Goal: Transaction & Acquisition: Obtain resource

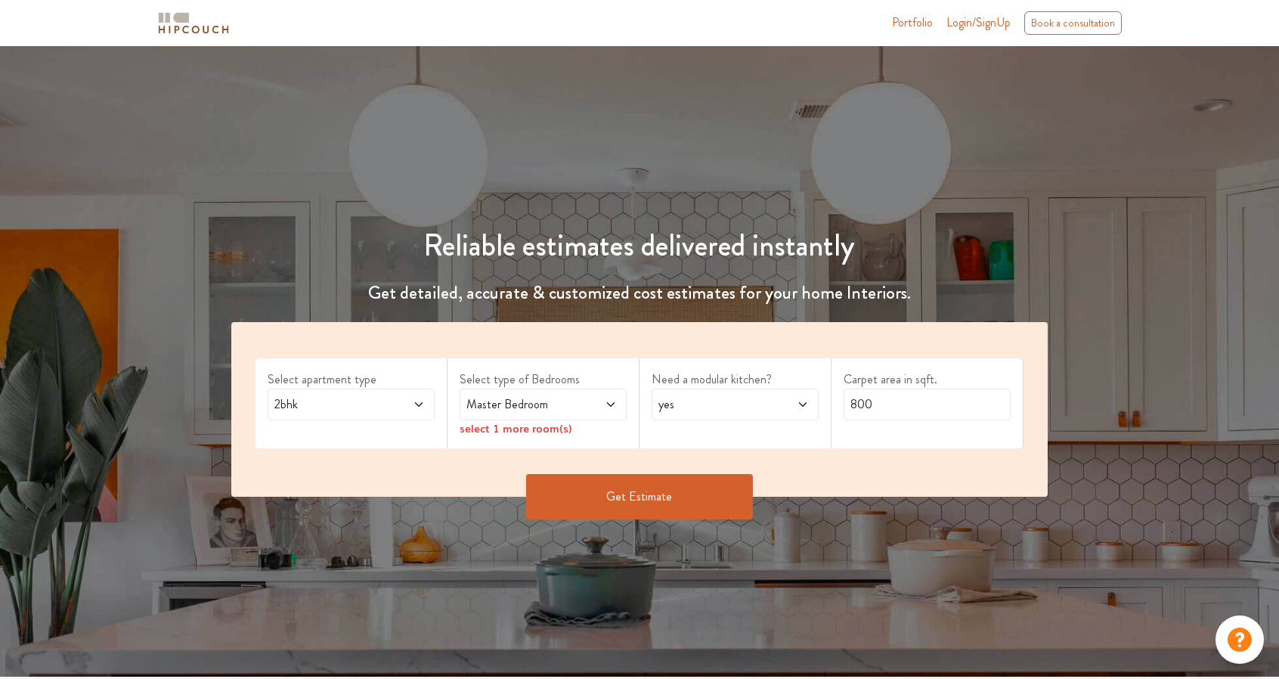
click at [366, 401] on span "2bhk" at bounding box center [328, 404] width 115 height 18
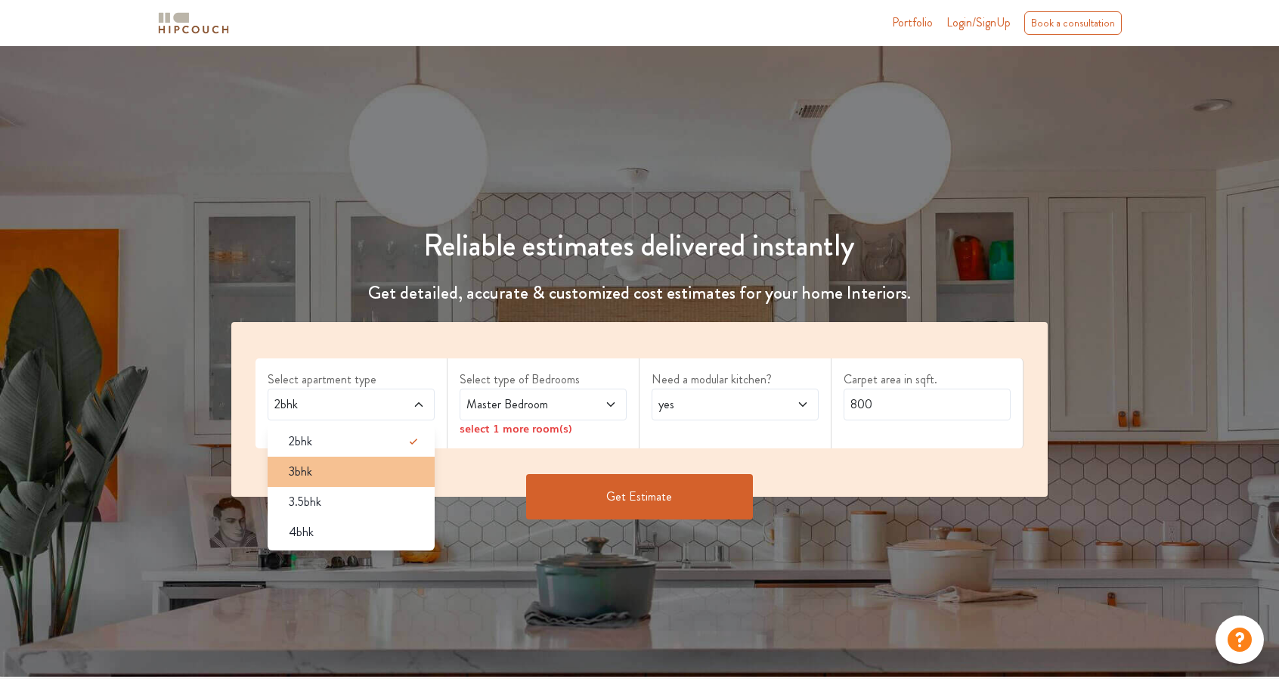
click at [349, 466] on div "3bhk" at bounding box center [356, 472] width 158 height 18
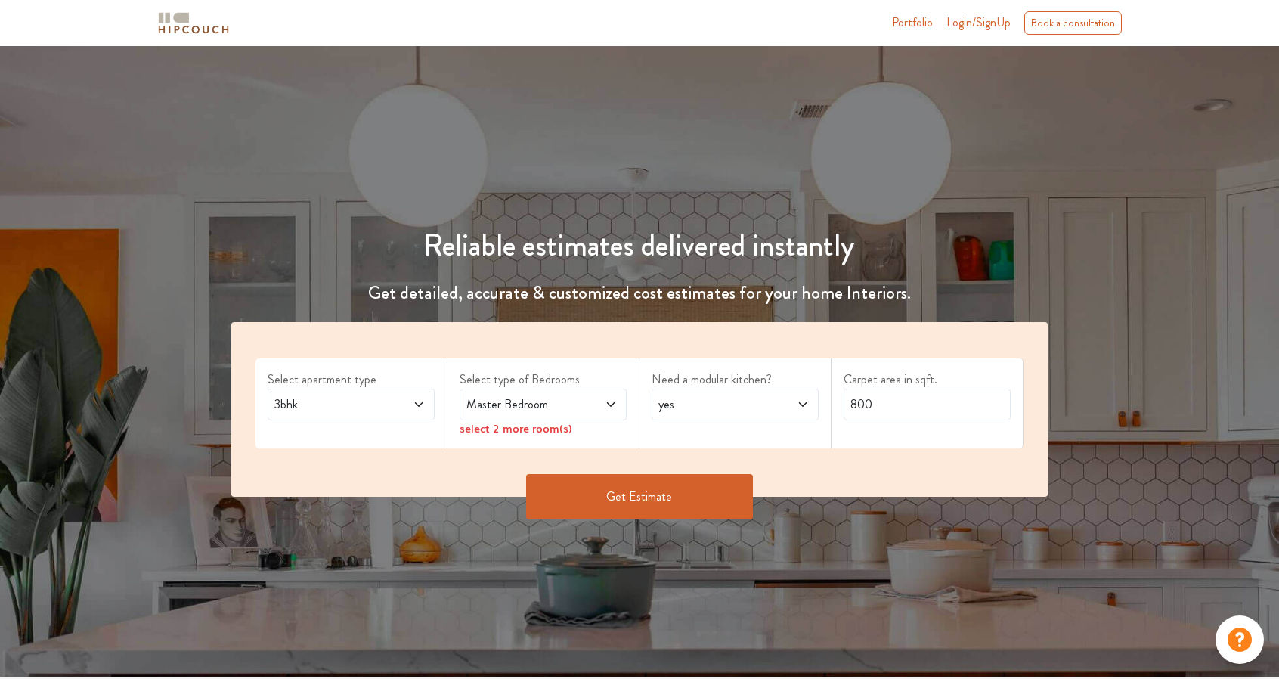
click at [521, 406] on span "Master Bedroom" at bounding box center [520, 404] width 115 height 18
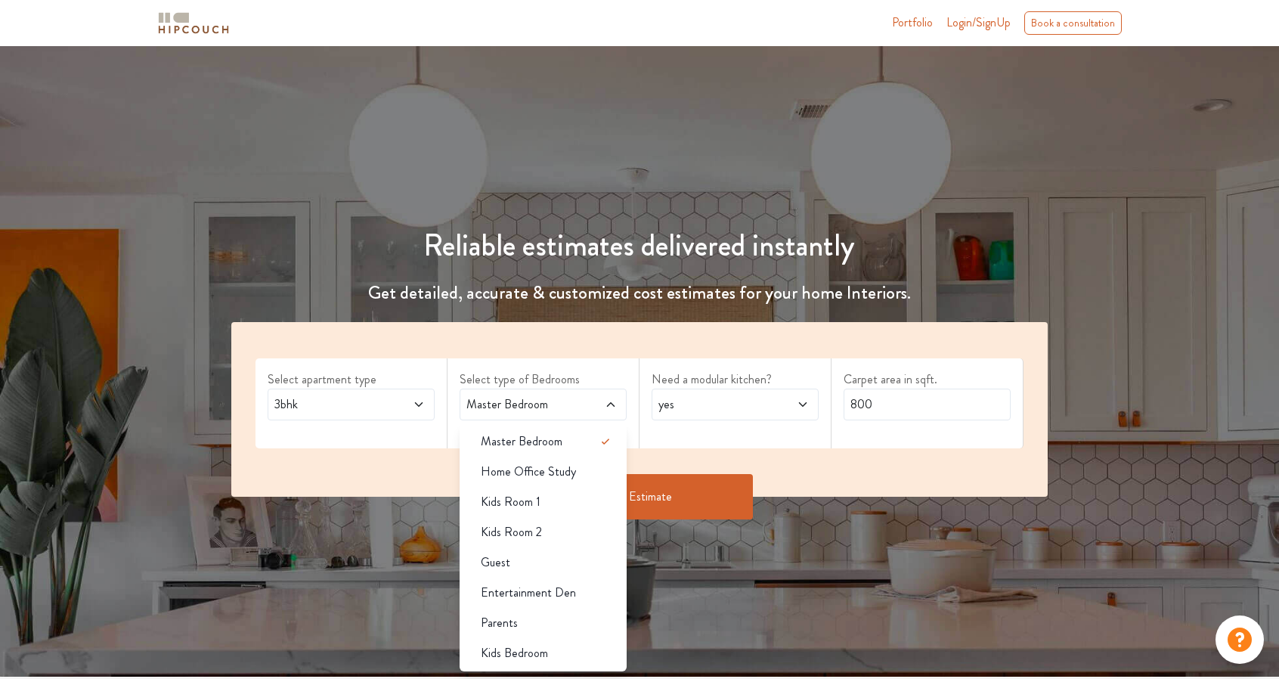
click at [674, 443] on div "Need a modular kitchen? yes" at bounding box center [735, 403] width 192 height 90
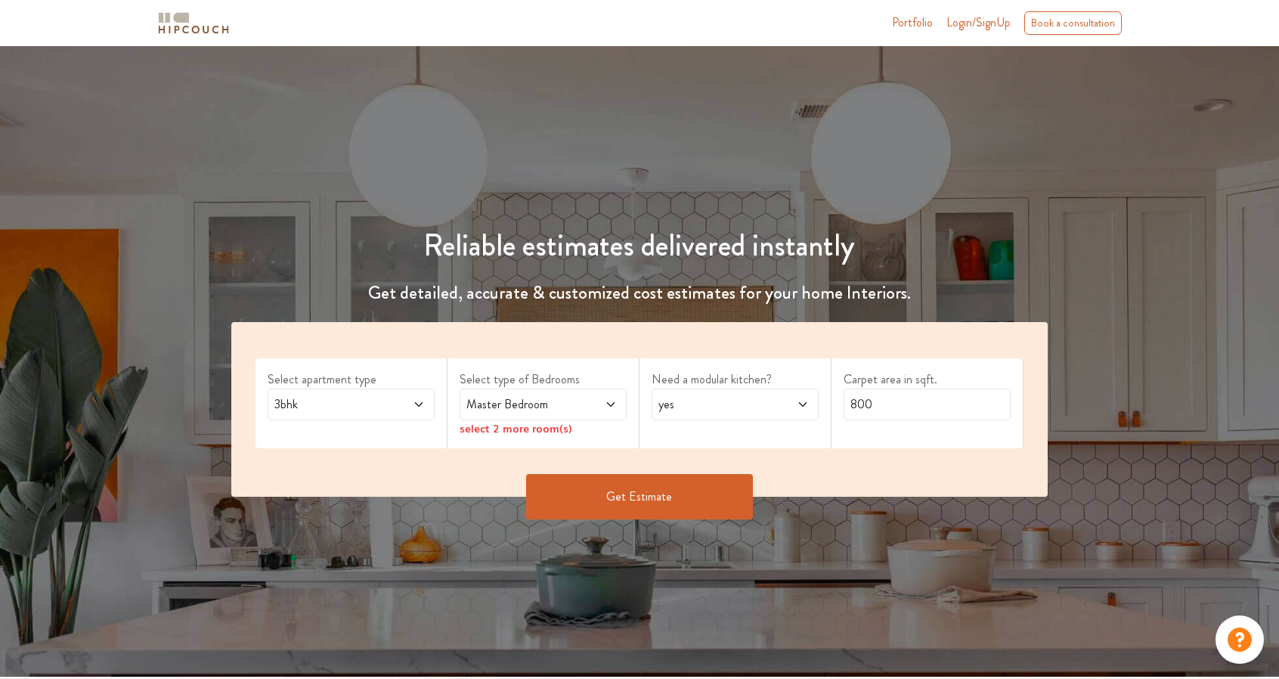
click at [711, 412] on span "yes" at bounding box center [712, 404] width 115 height 18
click at [841, 449] on div "Select apartment type 3bhk Select type of Bedrooms Master Bedroom select 2 more…" at bounding box center [639, 409] width 816 height 175
drag, startPoint x: 726, startPoint y: 494, endPoint x: 732, endPoint y: 488, distance: 8.0
click at [726, 494] on button "Get Estimate" at bounding box center [639, 496] width 227 height 45
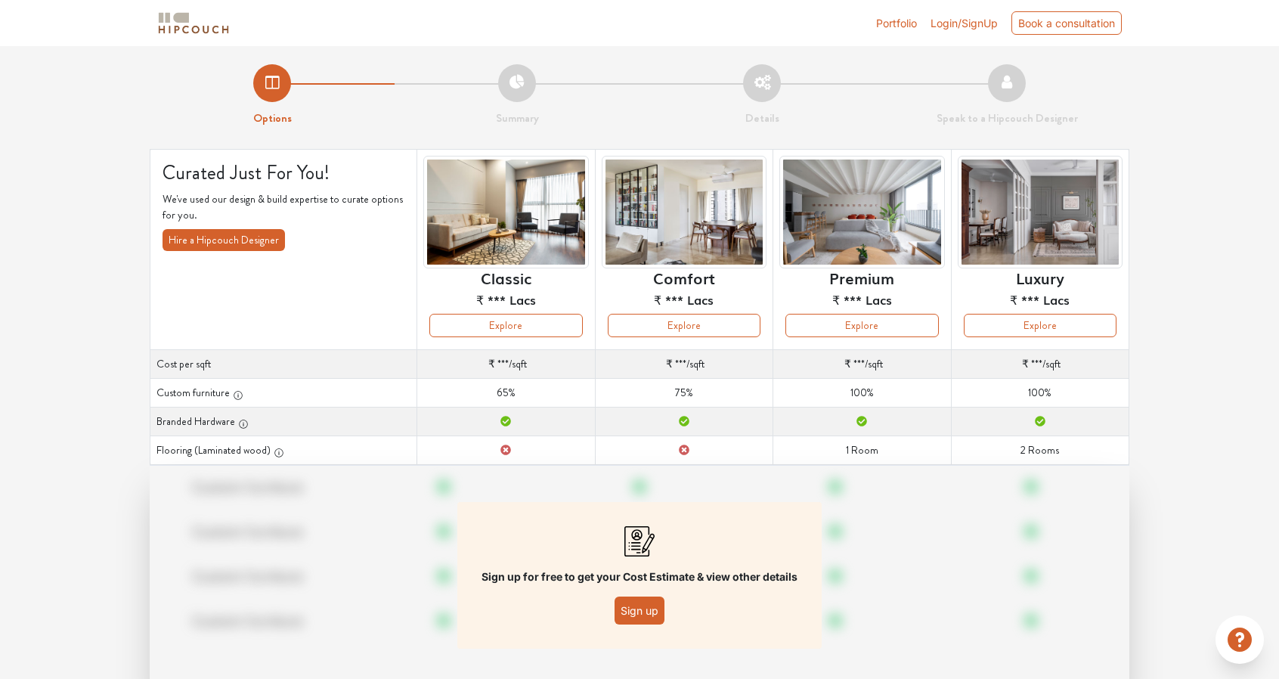
click at [948, 26] on span "Login/SignUp" at bounding box center [963, 23] width 67 height 13
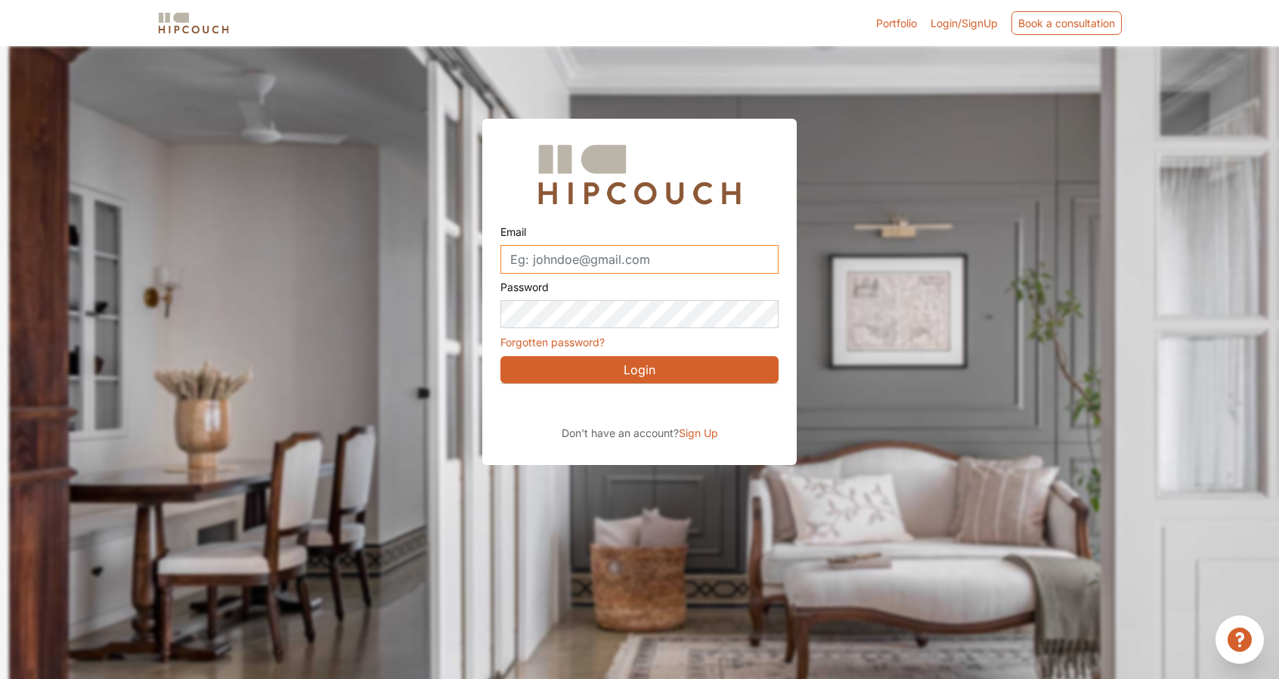
click at [668, 259] on input "Email" at bounding box center [639, 259] width 278 height 29
type input "[EMAIL_ADDRESS][DOMAIN_NAME]"
click at [664, 370] on button "Login" at bounding box center [639, 369] width 278 height 27
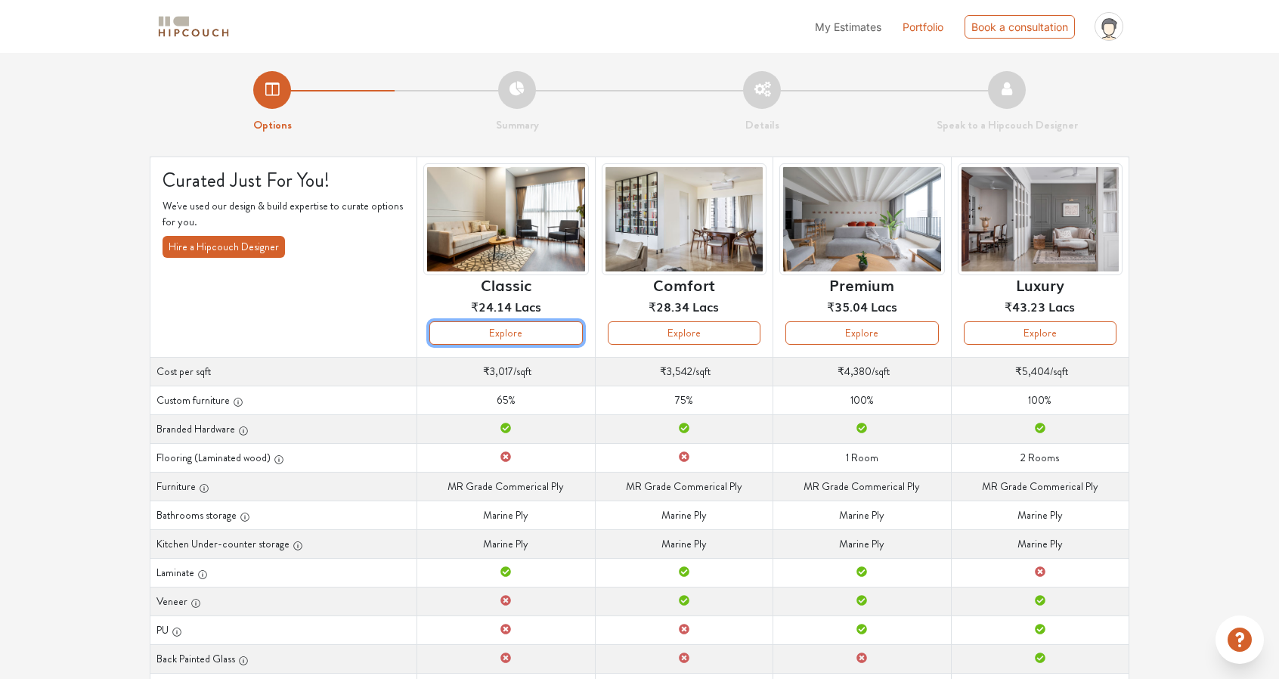
drag, startPoint x: 562, startPoint y: 336, endPoint x: 545, endPoint y: 333, distance: 16.9
click at [545, 333] on button "Explore" at bounding box center [505, 332] width 153 height 23
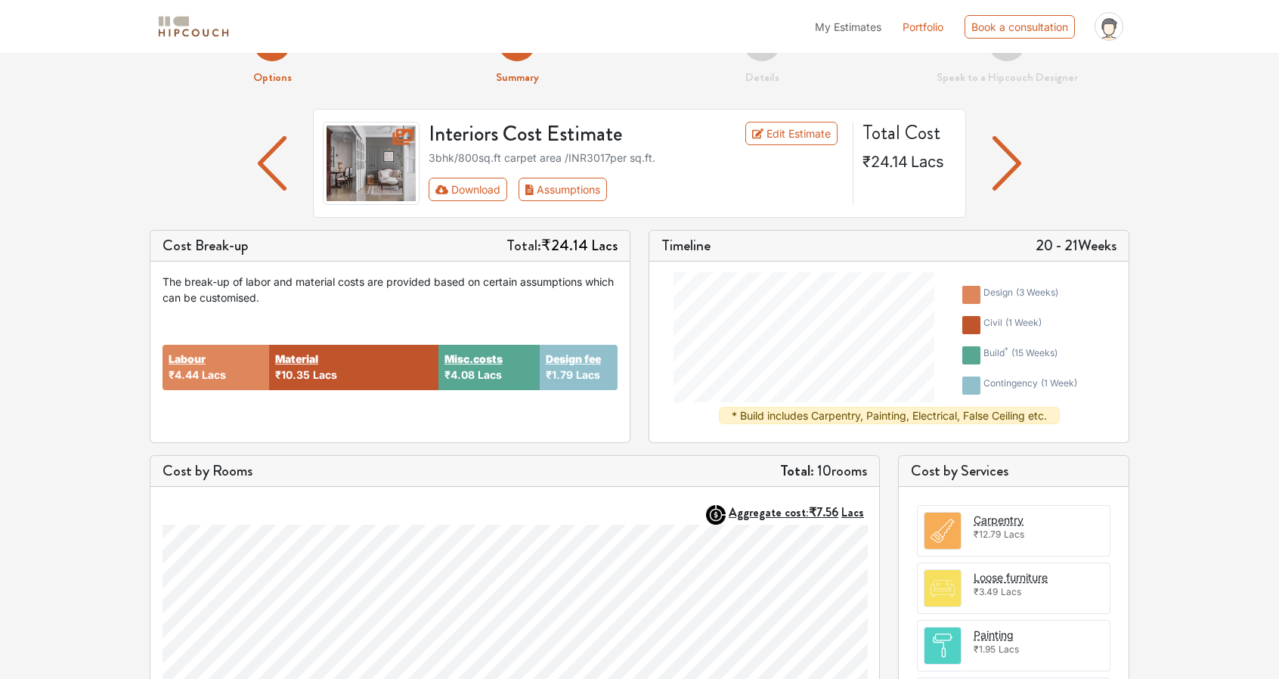
scroll to position [47, 0]
click at [570, 190] on button "Assumptions" at bounding box center [563, 189] width 88 height 23
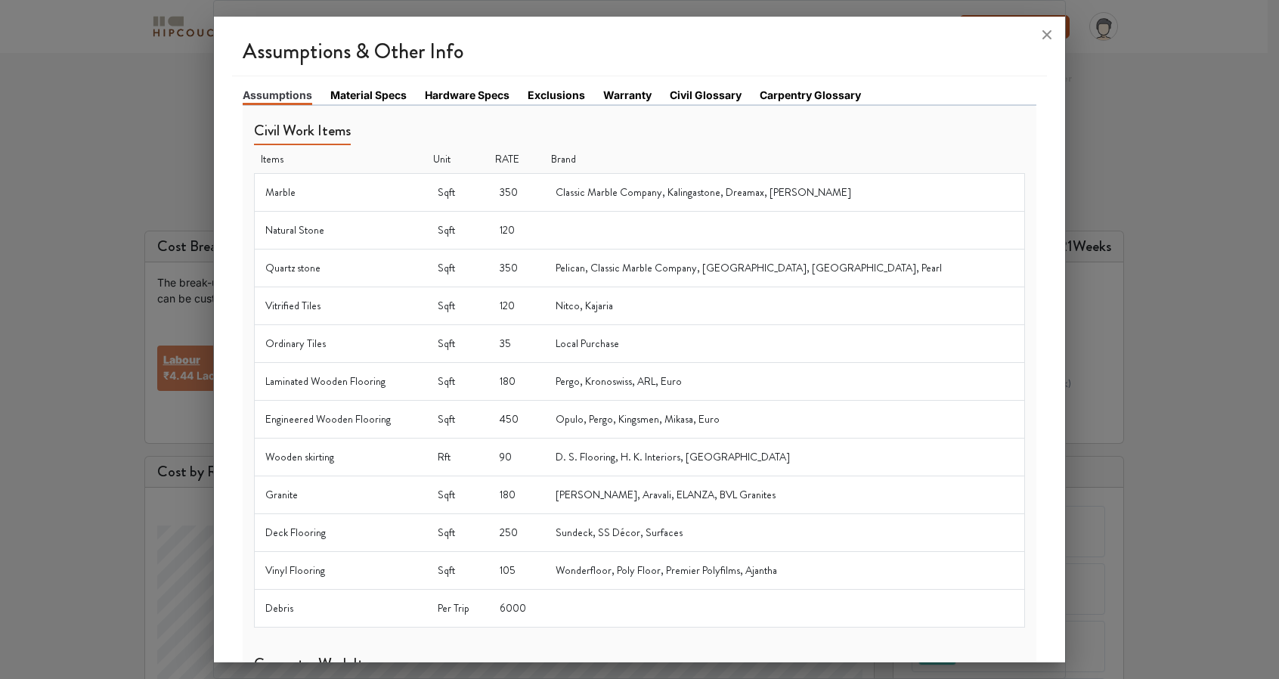
click at [1044, 35] on icon at bounding box center [1047, 35] width 24 height 24
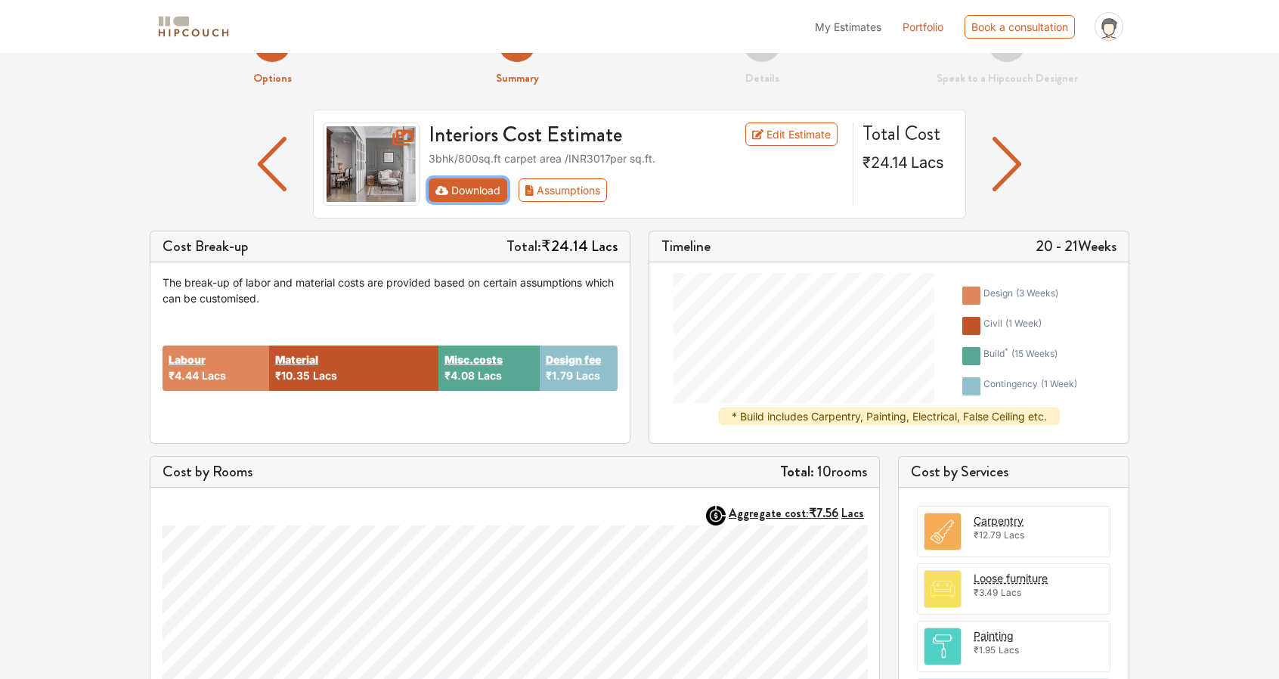
click at [457, 191] on button "Download" at bounding box center [468, 189] width 79 height 23
click at [558, 198] on button "Assumptions" at bounding box center [563, 189] width 88 height 23
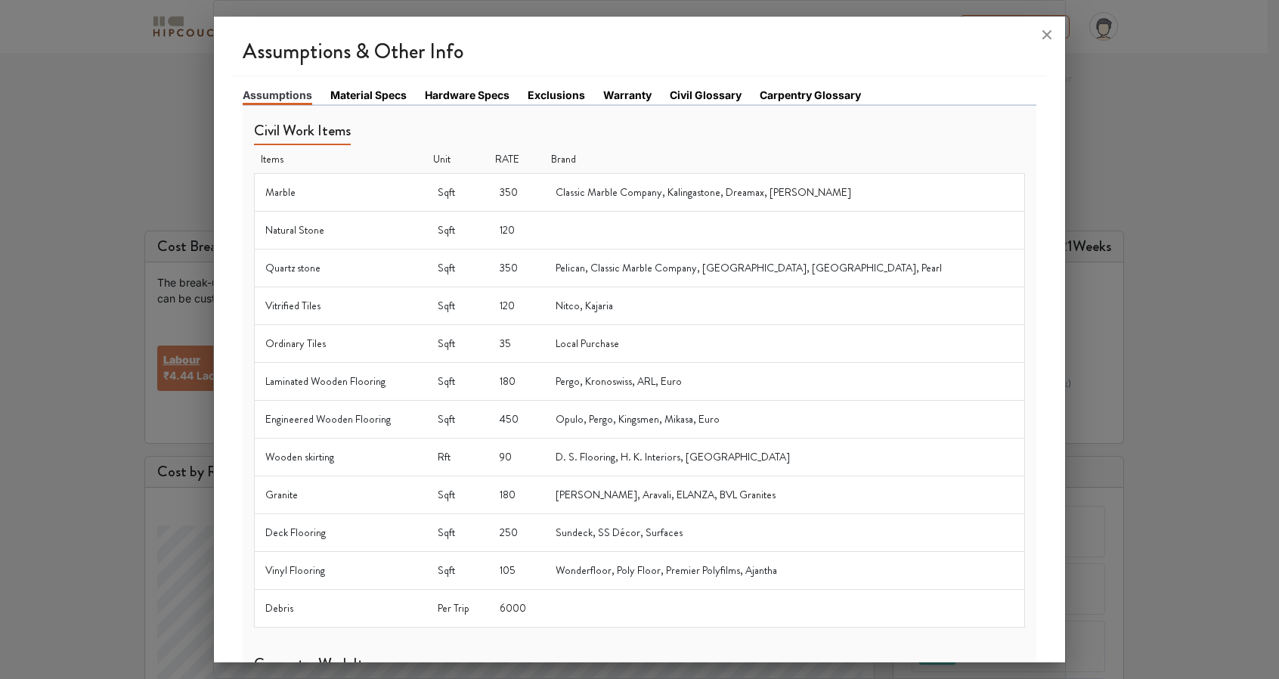
click at [372, 99] on link "Material Specs" at bounding box center [368, 95] width 76 height 16
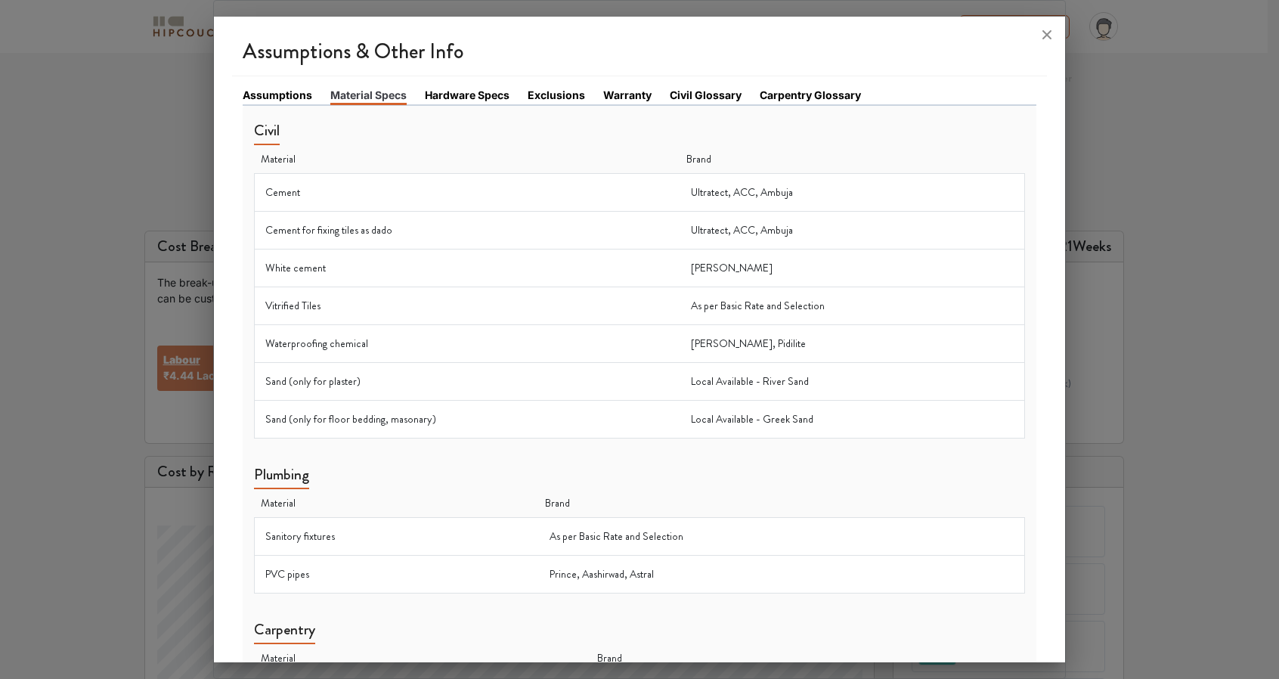
click at [437, 96] on link "Hardware Specs" at bounding box center [467, 95] width 85 height 16
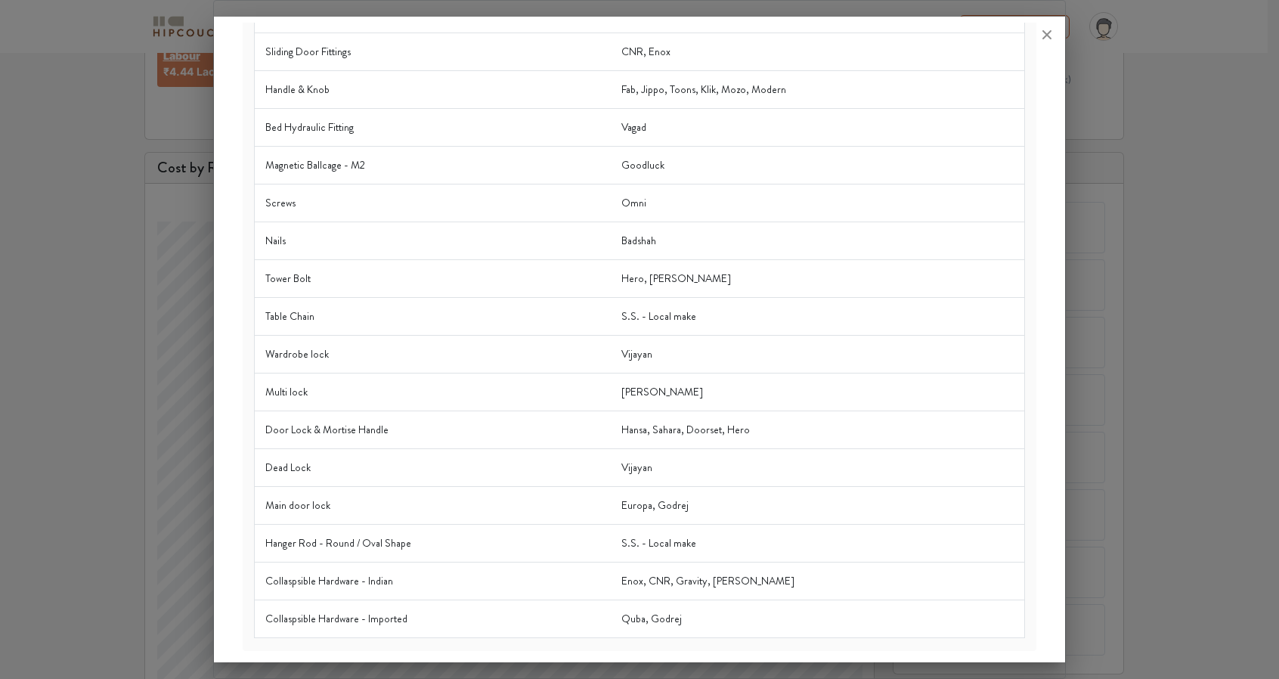
scroll to position [351, 0]
click at [1048, 36] on icon at bounding box center [1046, 34] width 9 height 9
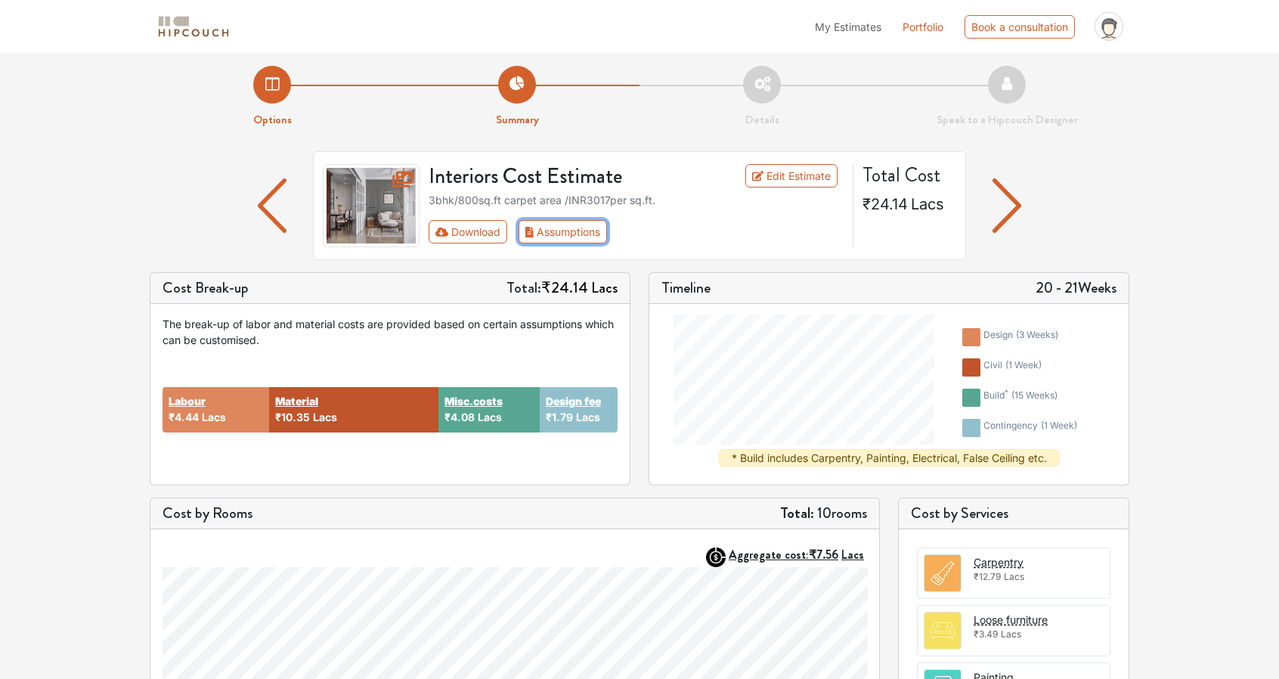
scroll to position [0, 0]
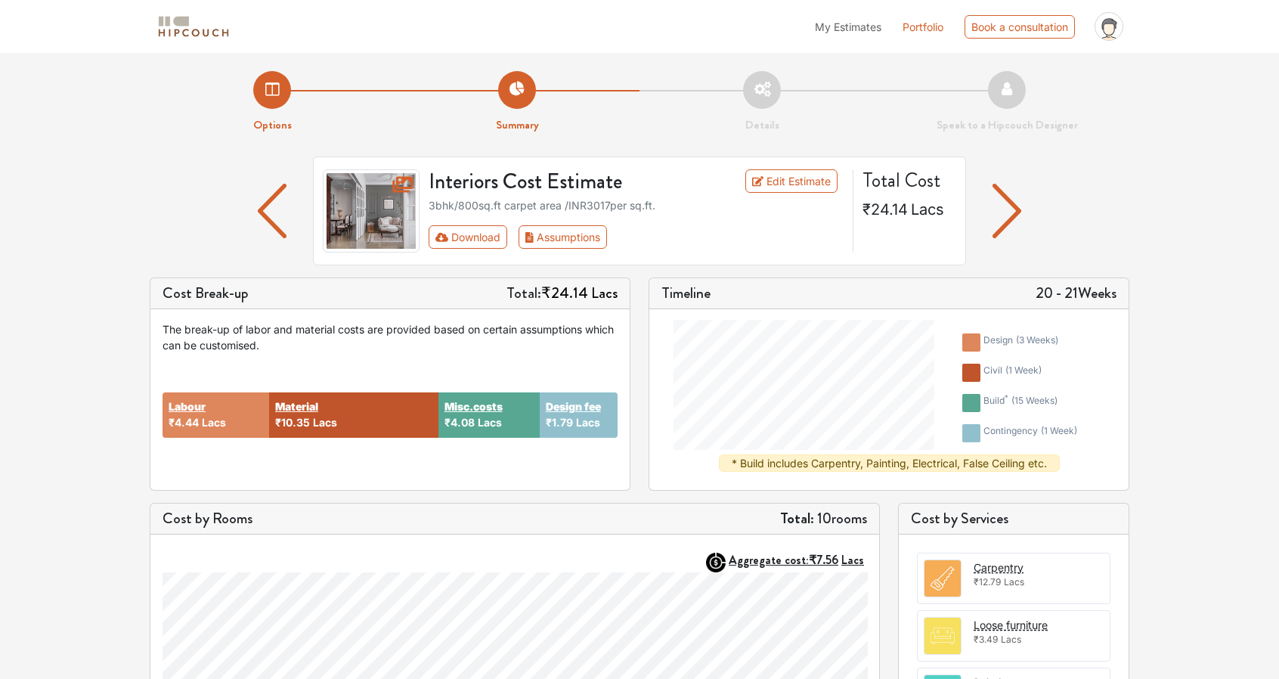
click at [1007, 220] on img "button" at bounding box center [1006, 211] width 29 height 54
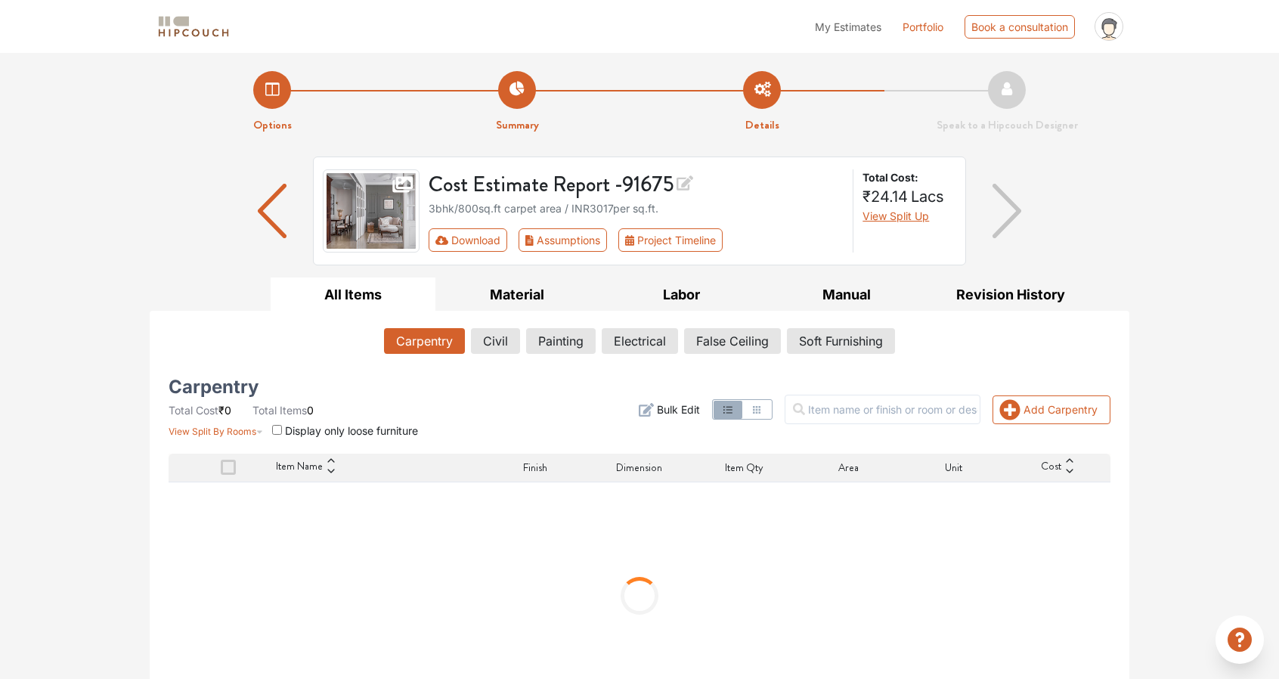
click at [260, 208] on img "button" at bounding box center [272, 211] width 29 height 54
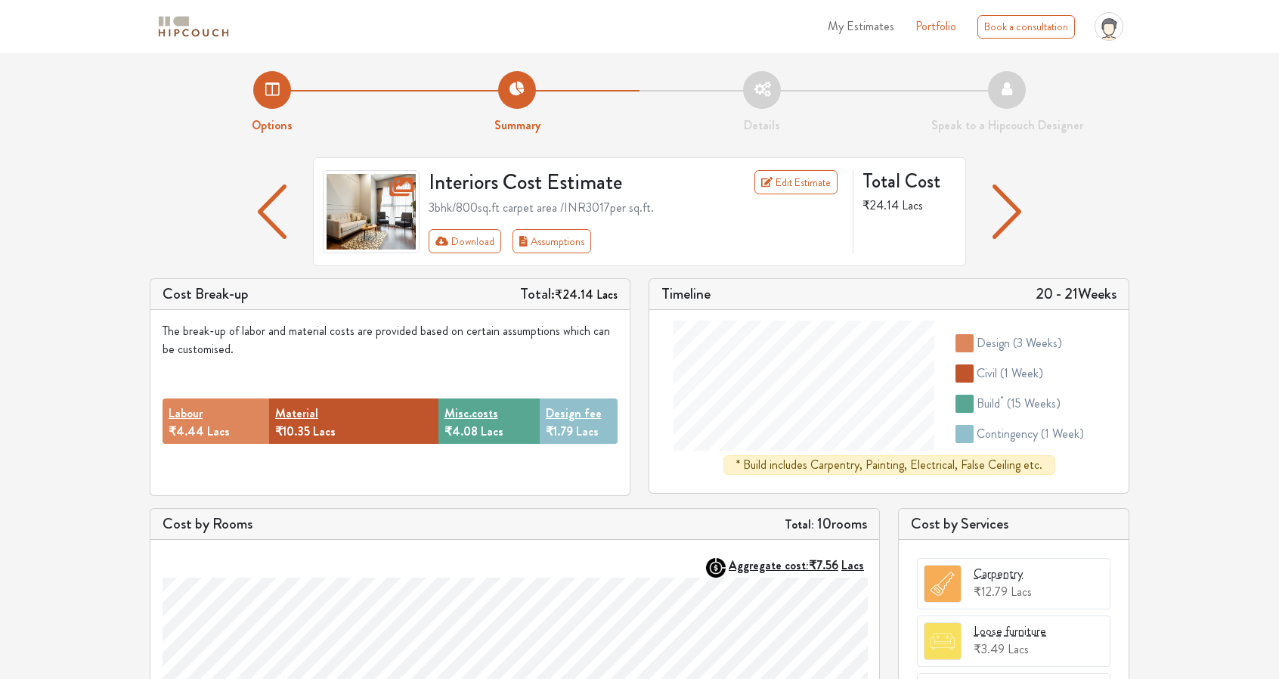
click at [286, 88] on li "Options" at bounding box center [272, 102] width 245 height 63
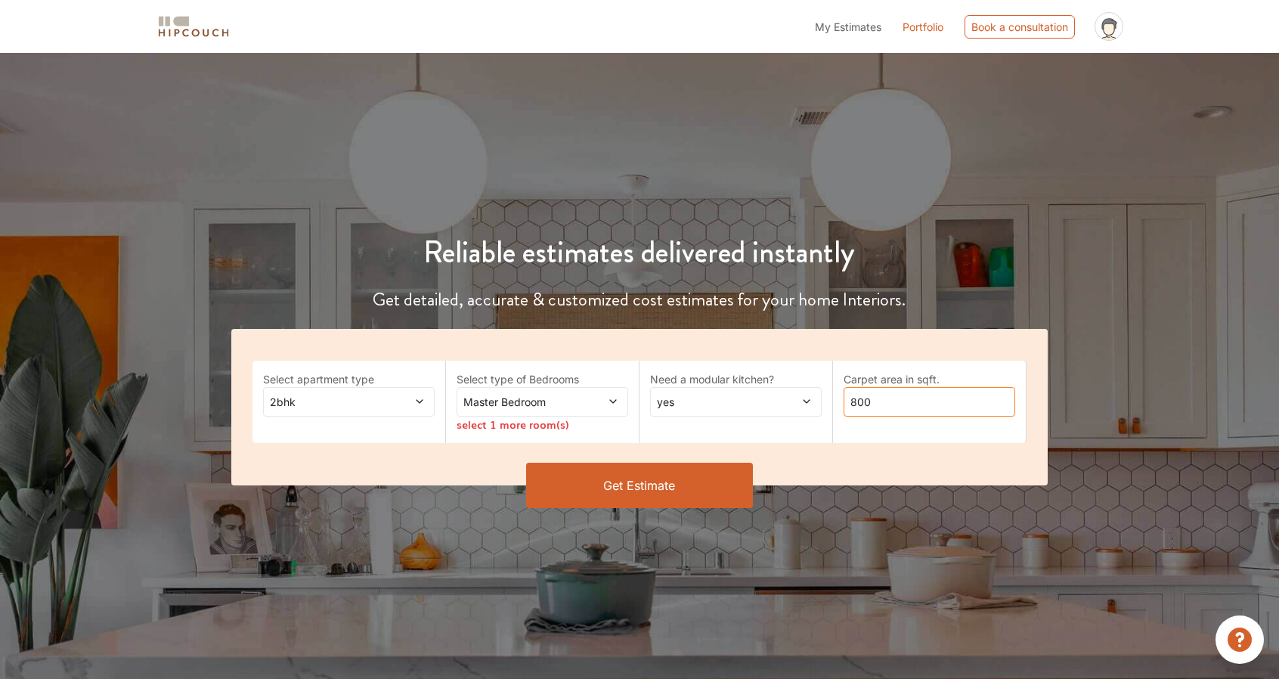
click at [909, 399] on input "800" at bounding box center [930, 401] width 172 height 29
click at [894, 399] on input "800" at bounding box center [930, 401] width 172 height 29
click at [894, 398] on input "800" at bounding box center [930, 401] width 172 height 29
type input "662"
click at [714, 488] on button "Get Estimate" at bounding box center [639, 485] width 227 height 45
